Goal: Task Accomplishment & Management: Complete application form

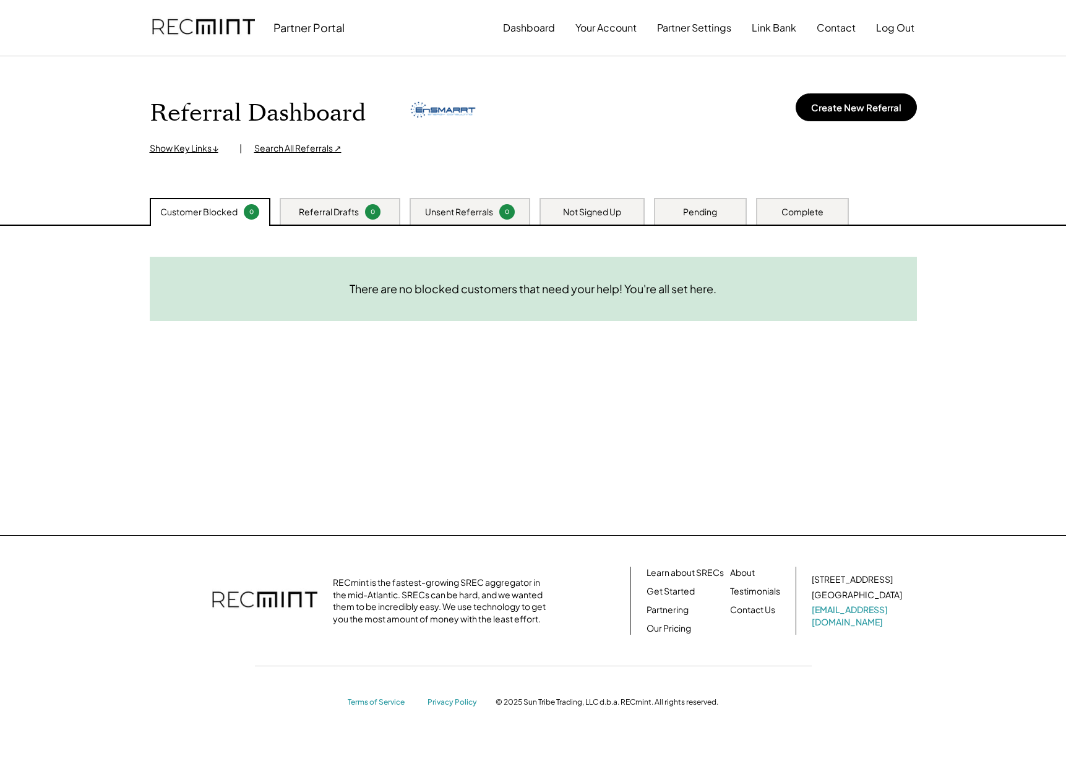
click at [310, 215] on div "Referral Drafts" at bounding box center [329, 212] width 60 height 12
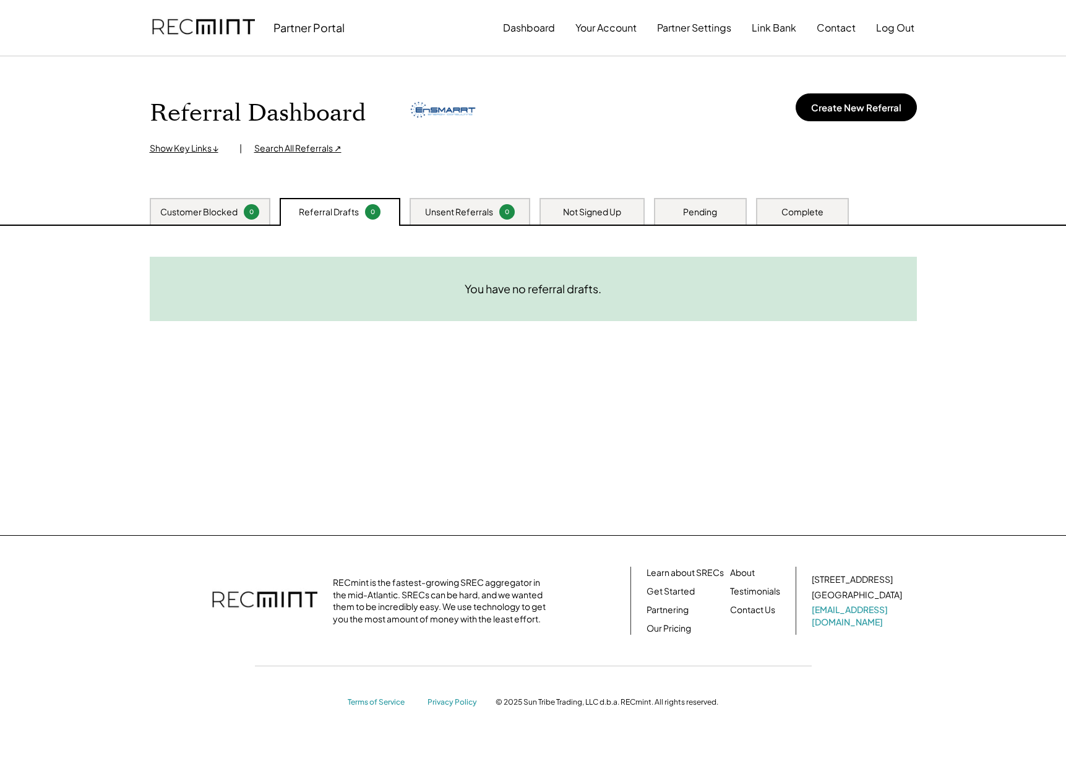
drag, startPoint x: 371, startPoint y: 212, endPoint x: 382, endPoint y: 213, distance: 11.2
click at [372, 212] on div "0" at bounding box center [373, 211] width 12 height 9
click at [494, 214] on div "Unsent Referrals 0" at bounding box center [469, 211] width 121 height 27
drag, startPoint x: 198, startPoint y: 213, endPoint x: 697, endPoint y: 246, distance: 500.2
click at [200, 213] on div "Customer Blocked" at bounding box center [198, 212] width 77 height 12
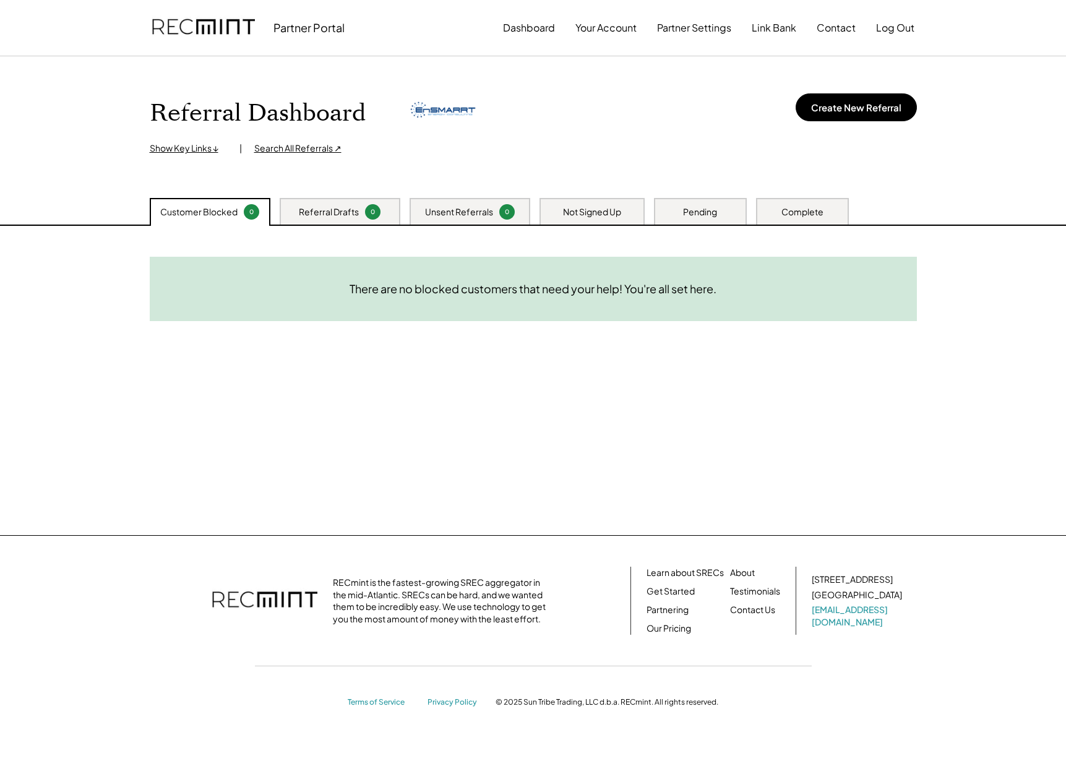
click at [618, 221] on div "Not Signed Up" at bounding box center [591, 211] width 105 height 27
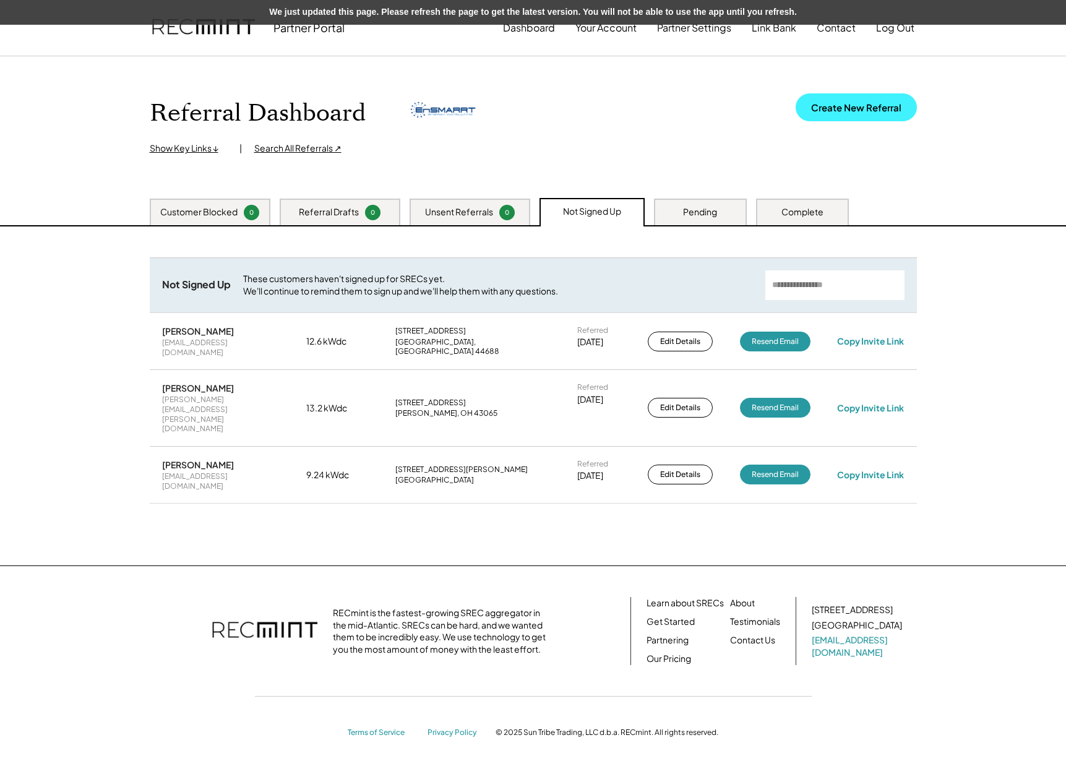
click at [839, 108] on button "Create New Referral" at bounding box center [855, 107] width 121 height 28
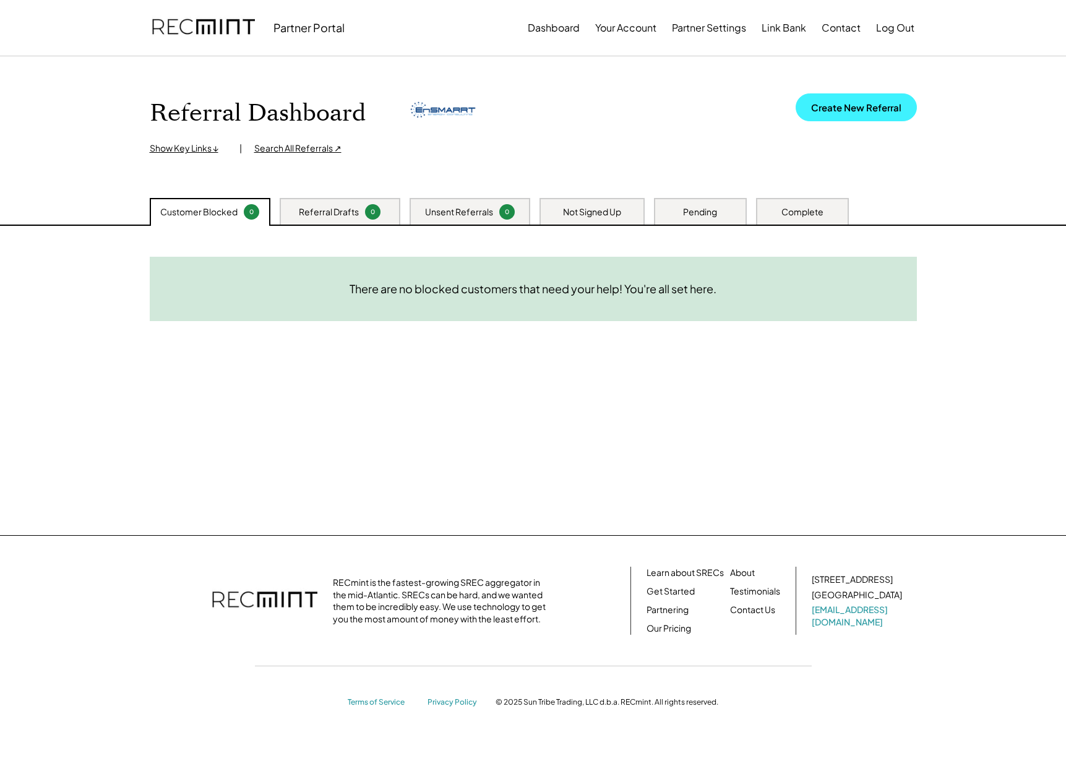
click at [860, 106] on button "Create New Referral" at bounding box center [855, 107] width 121 height 28
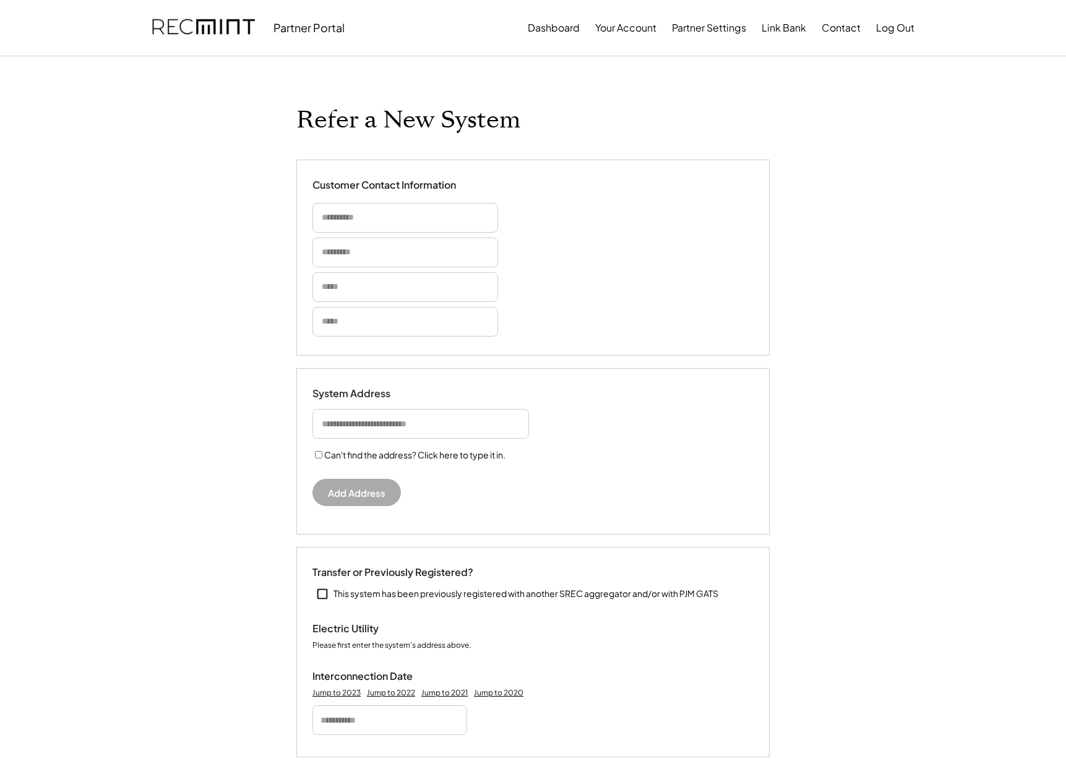
select select "**********"
drag, startPoint x: 377, startPoint y: 226, endPoint x: 380, endPoint y: 210, distance: 16.3
drag, startPoint x: 393, startPoint y: 215, endPoint x: 241, endPoint y: 207, distance: 151.7
type input "******"
